Goal: Information Seeking & Learning: Learn about a topic

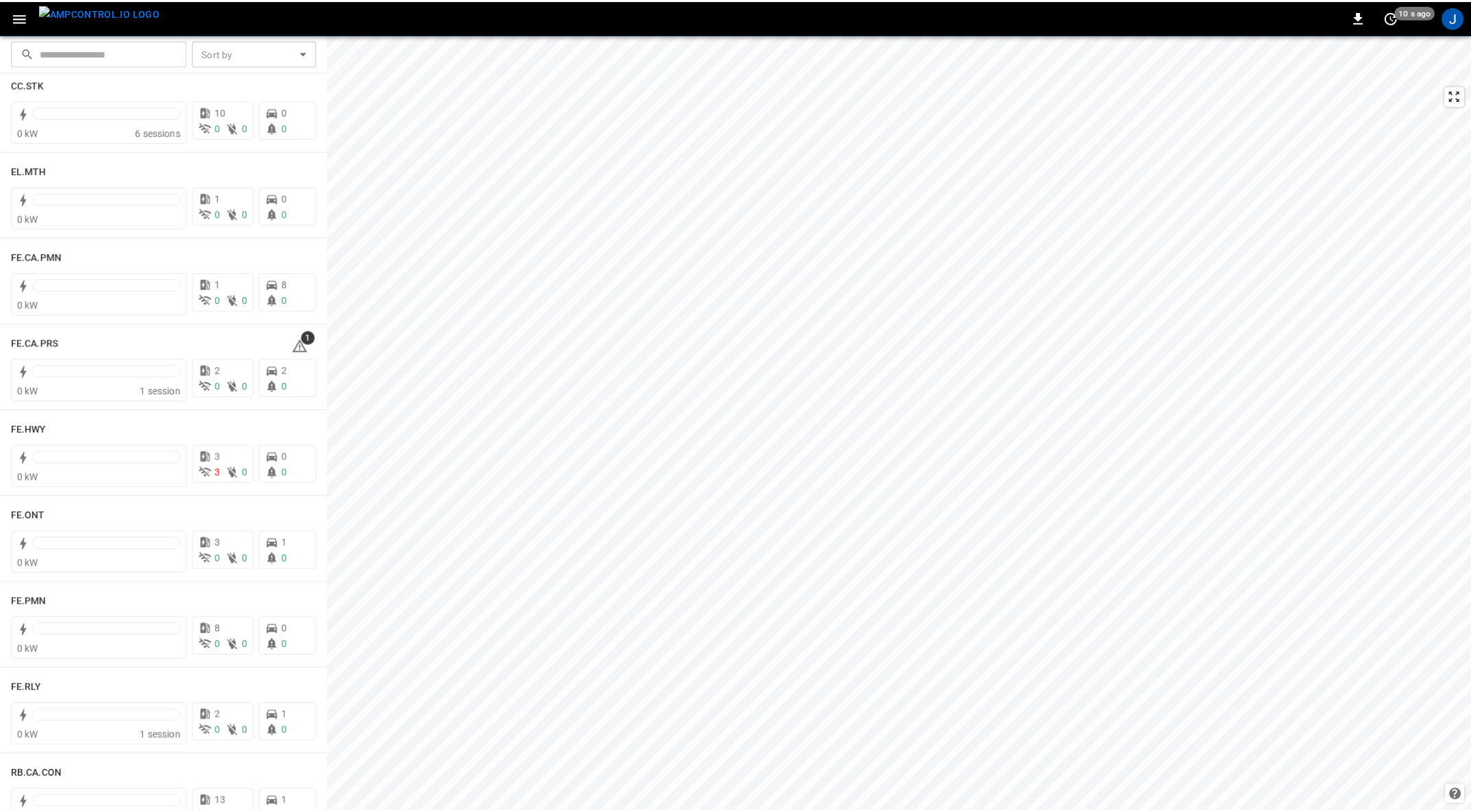
scroll to position [1129, 0]
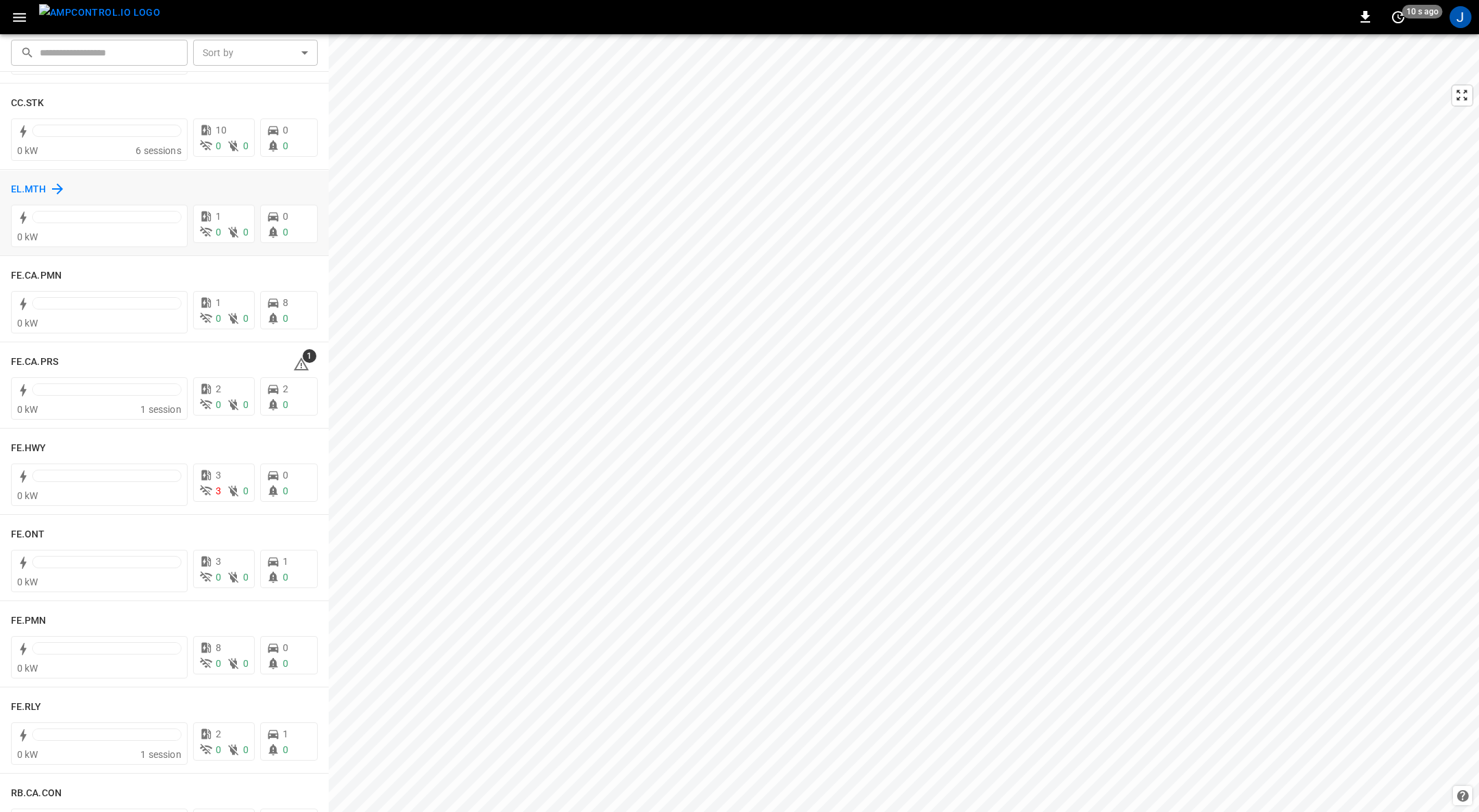
click at [38, 187] on h6 "EL.MTH" at bounding box center [29, 189] width 36 height 15
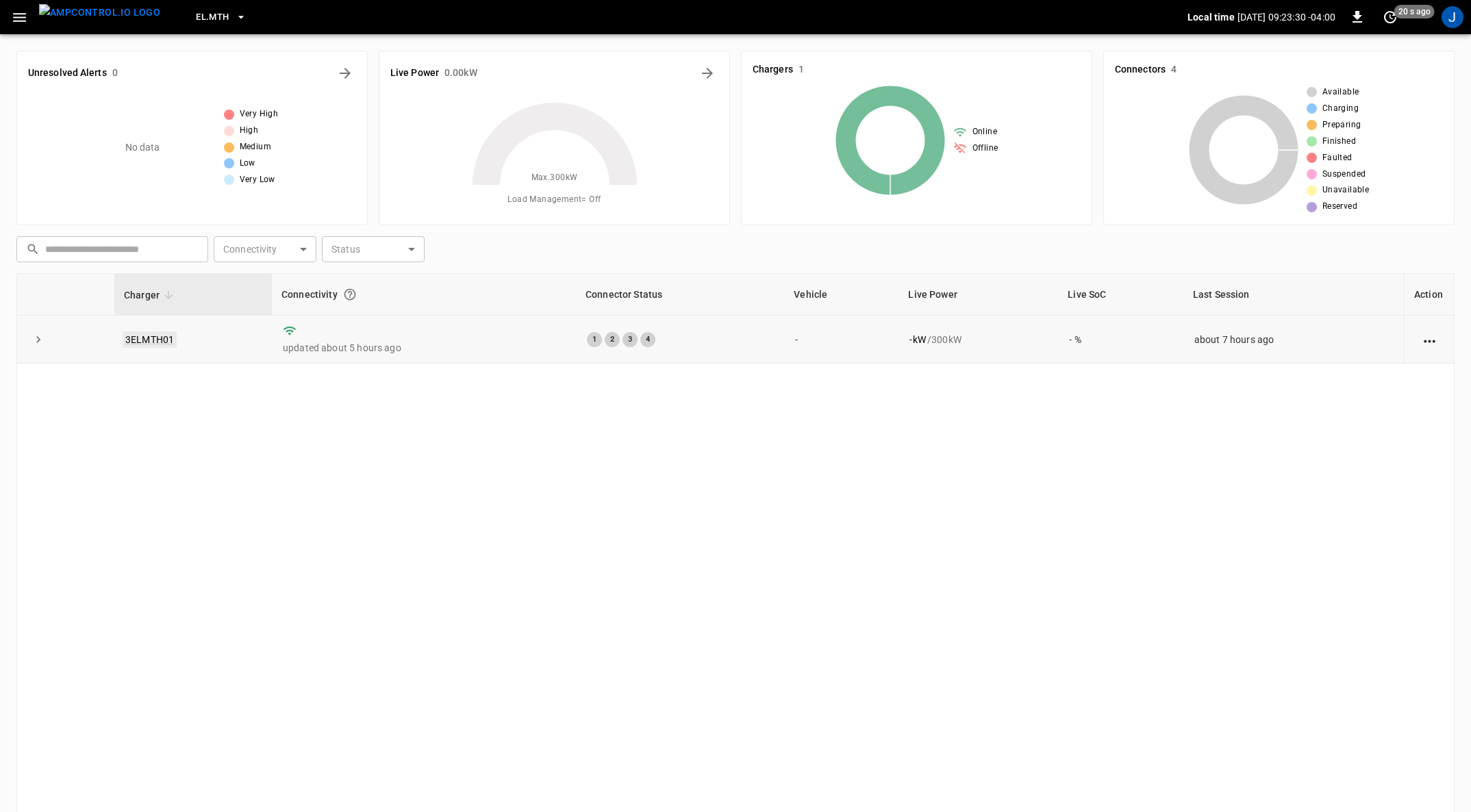
click at [154, 337] on link "3ELMTH01" at bounding box center [150, 340] width 54 height 16
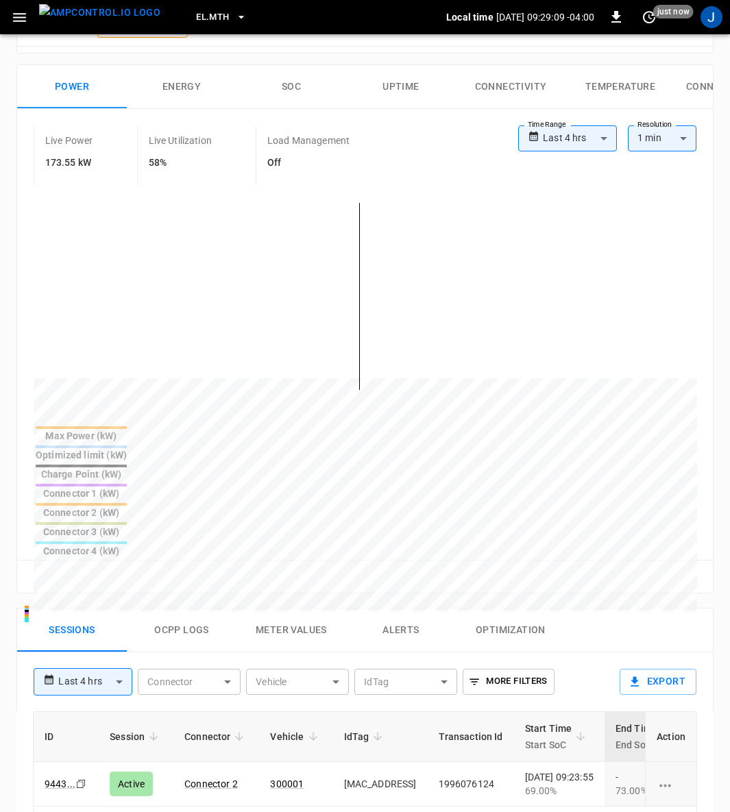
scroll to position [308, 0]
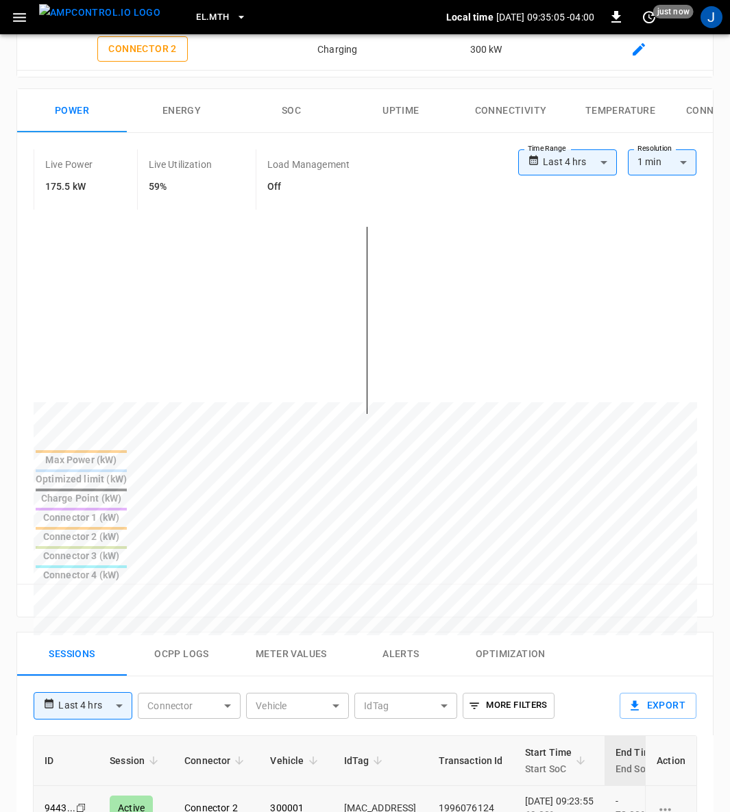
click at [452, 786] on td "1996076124" at bounding box center [470, 808] width 86 height 45
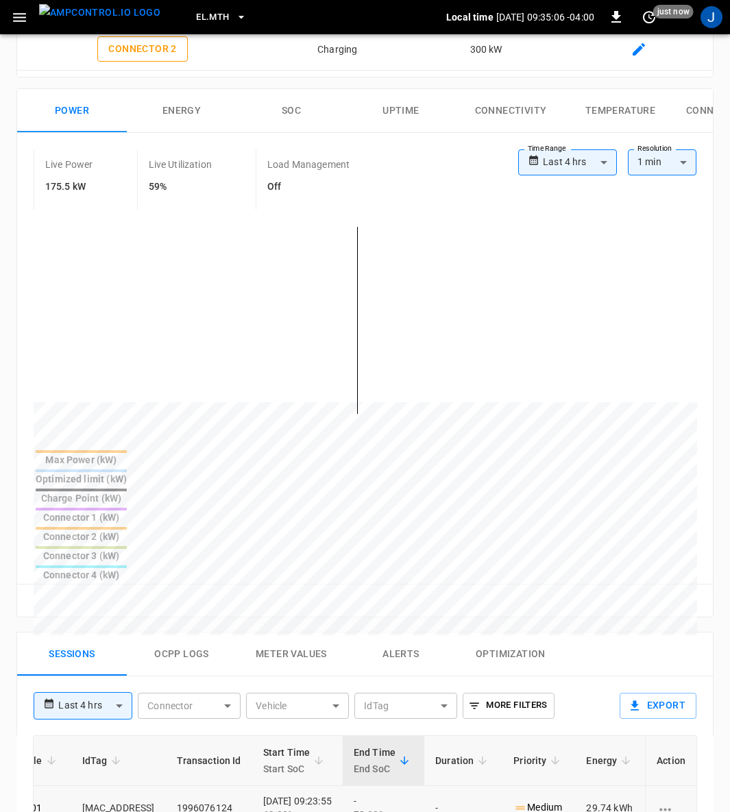
scroll to position [0, 383]
